Goal: Information Seeking & Learning: Learn about a topic

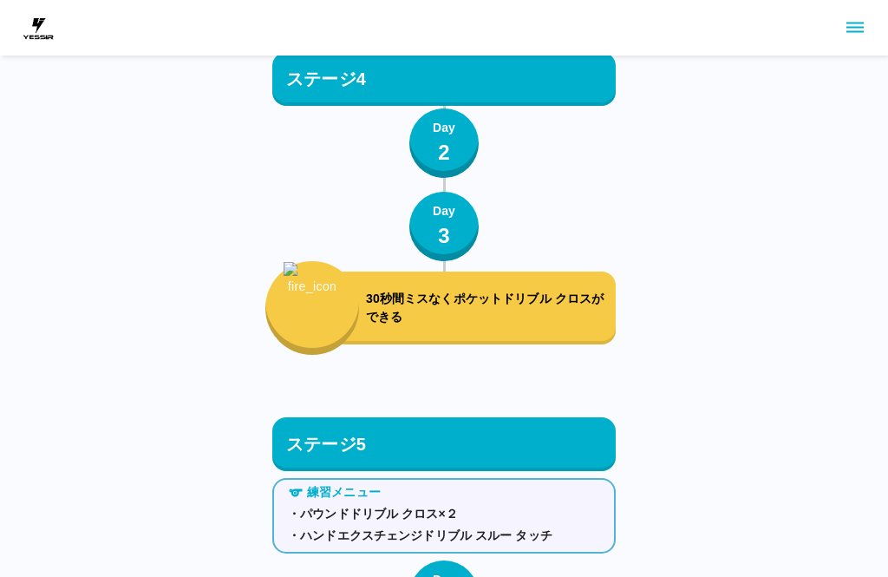
scroll to position [5785, 0]
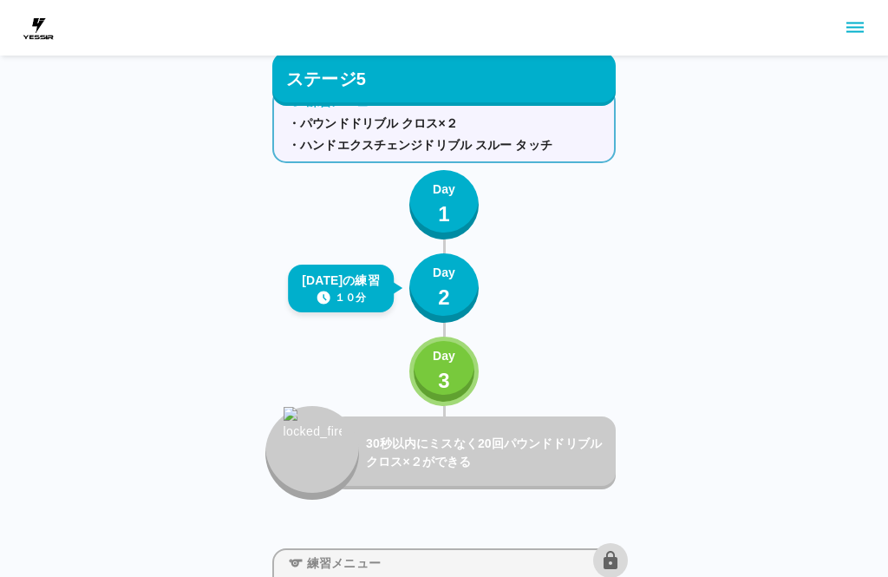
click at [448, 283] on p "2" at bounding box center [444, 297] width 12 height 31
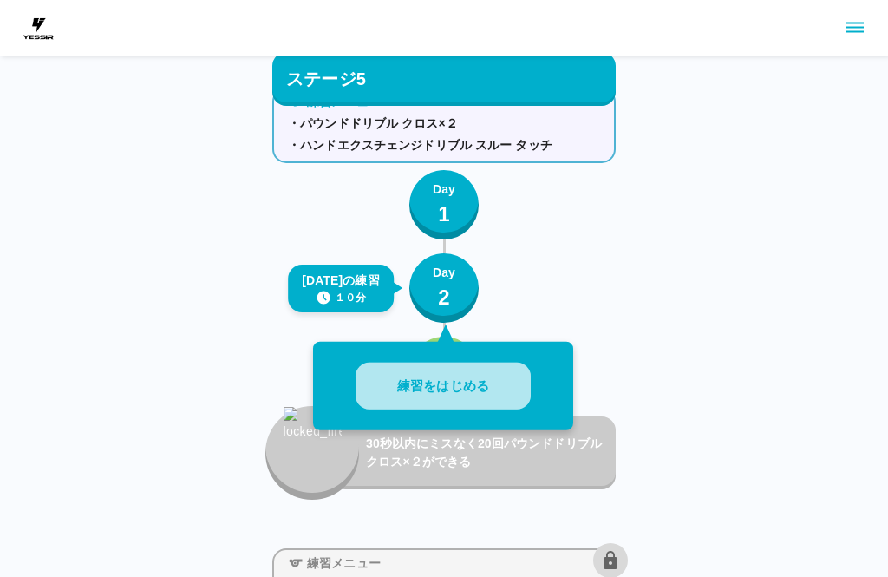
click at [462, 395] on button "練習をはじめる" at bounding box center [442, 386] width 175 height 48
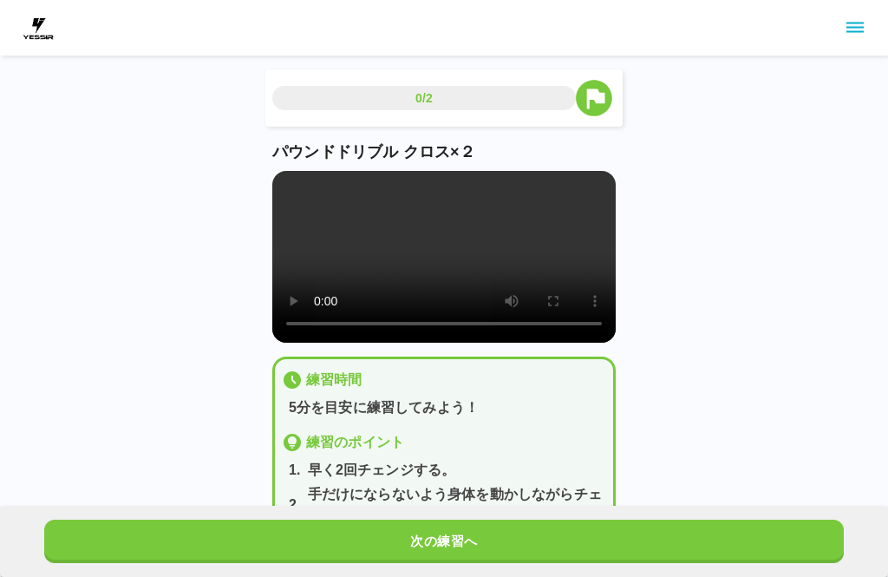
click at [448, 249] on video at bounding box center [443, 257] width 343 height 172
click at [454, 242] on video at bounding box center [443, 257] width 343 height 172
click at [326, 191] on video at bounding box center [443, 257] width 343 height 172
click at [283, 171] on video at bounding box center [443, 257] width 343 height 172
click at [513, 524] on button "次の練習へ" at bounding box center [443, 540] width 799 height 43
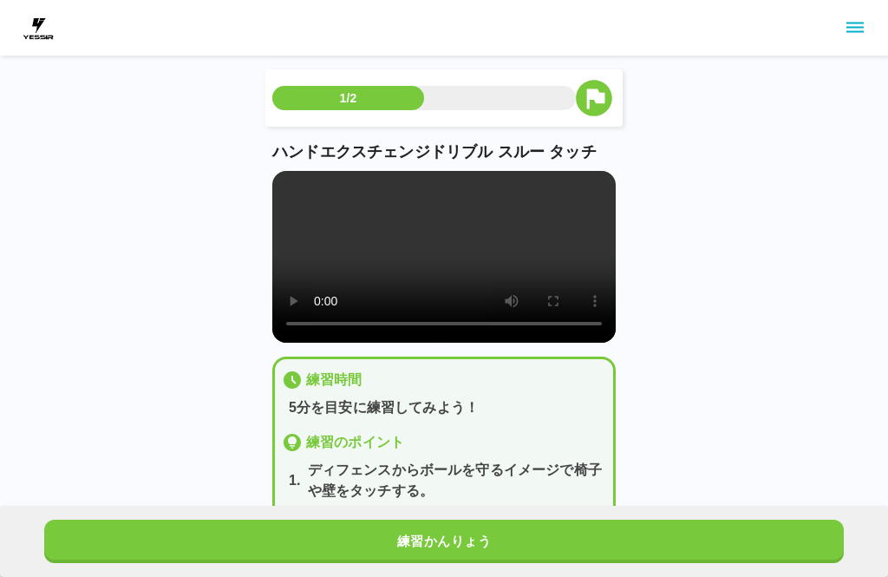
click at [446, 269] on video at bounding box center [443, 257] width 343 height 172
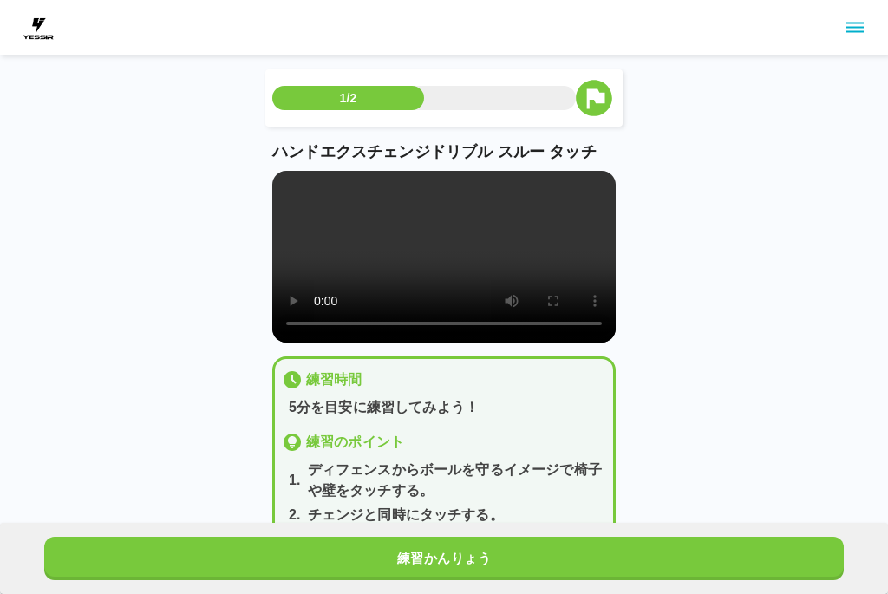
click at [277, 179] on video at bounding box center [443, 257] width 343 height 172
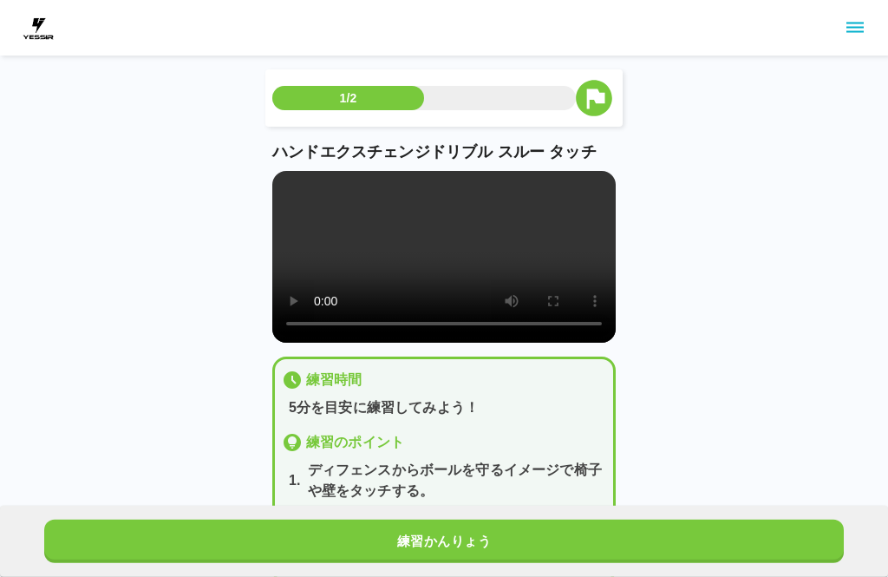
scroll to position [17, 0]
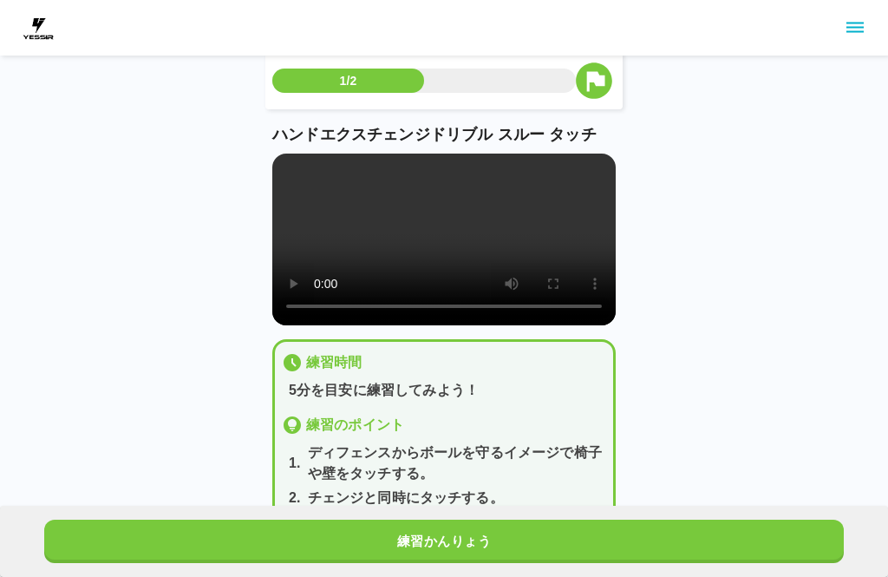
click at [468, 537] on button "練習かんりょう" at bounding box center [443, 540] width 799 height 43
